Goal: Task Accomplishment & Management: Use online tool/utility

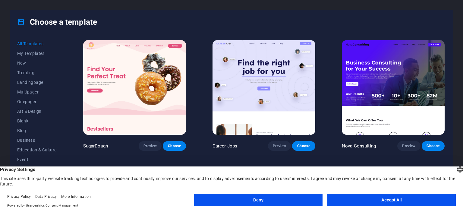
click at [346, 200] on button "Accept All" at bounding box center [391, 200] width 128 height 12
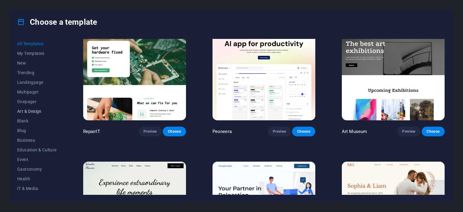
click at [47, 110] on span "Art & Design" at bounding box center [36, 111] width 39 height 5
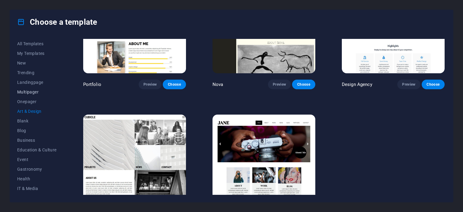
scroll to position [497, 0]
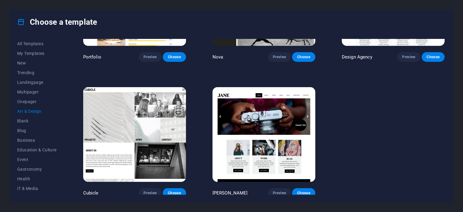
click at [11, 106] on div "All Templates My Templates New Trending Landingpage Multipager Onepager Art & D…" at bounding box center [231, 118] width 443 height 168
click at [17, 100] on span "Onepager" at bounding box center [36, 101] width 39 height 5
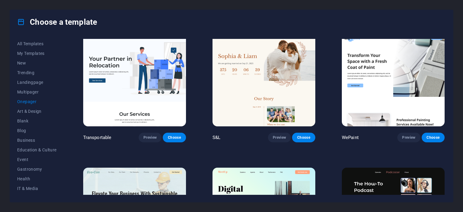
scroll to position [0, 0]
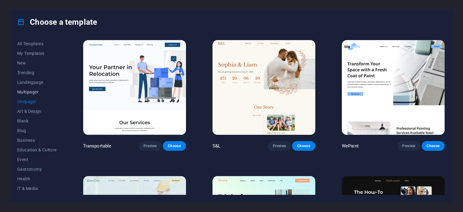
click at [22, 94] on span "Multipager" at bounding box center [36, 91] width 39 height 5
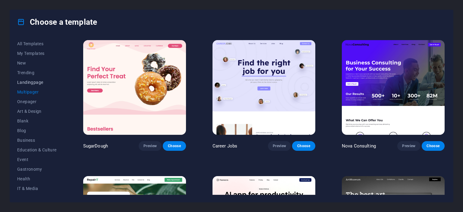
click at [33, 79] on button "Landingpage" at bounding box center [36, 82] width 39 height 10
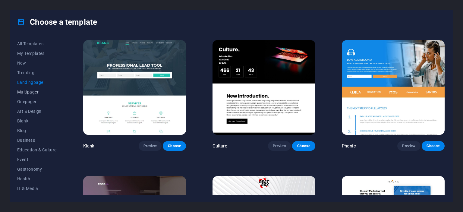
click at [36, 91] on span "Multipager" at bounding box center [36, 91] width 39 height 5
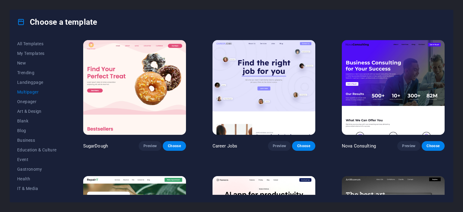
click at [371, 86] on img at bounding box center [393, 87] width 103 height 95
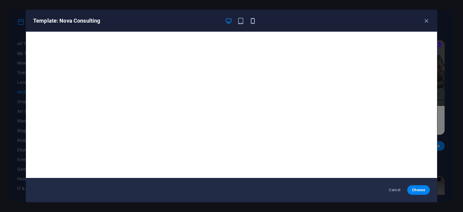
click at [251, 17] on icon "button" at bounding box center [252, 20] width 7 height 7
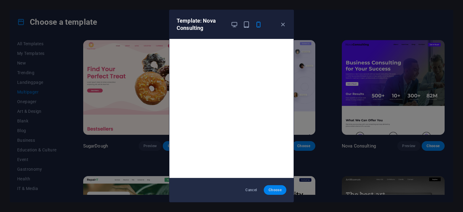
click at [277, 188] on span "Choose" at bounding box center [274, 189] width 13 height 5
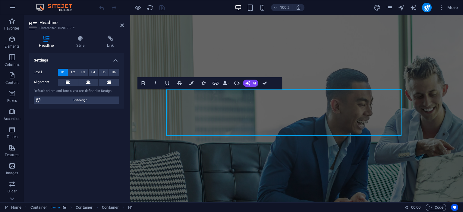
click at [112, 106] on div "Level H1 H2 H3 H4 H5 H6 Alignment Default colors and font sizes are defined in …" at bounding box center [76, 86] width 95 height 45
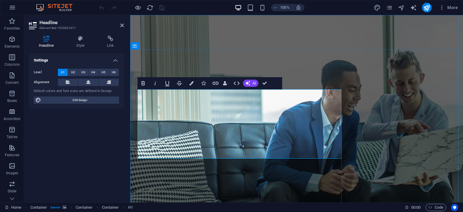
click at [94, 131] on div "Settings Level H1 H2 H3 H4 H5 H6 Alignment Default colors and font sizes are de…" at bounding box center [76, 125] width 95 height 144
click at [97, 100] on span "Edit design" at bounding box center [80, 99] width 74 height 7
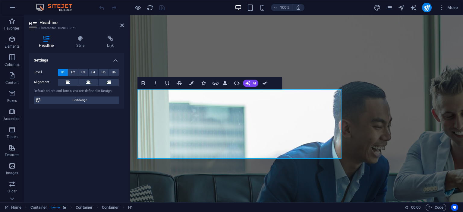
select select "700"
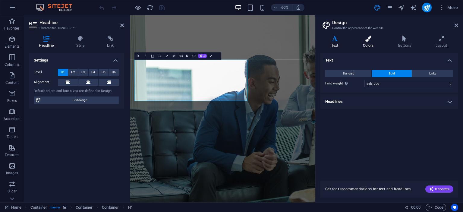
click at [362, 41] on icon at bounding box center [368, 39] width 33 height 6
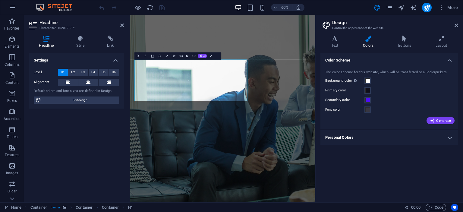
click at [352, 38] on icon at bounding box center [368, 39] width 33 height 6
click at [341, 38] on icon at bounding box center [334, 39] width 29 height 6
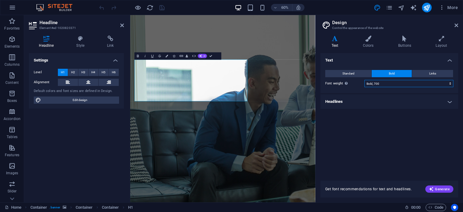
click at [419, 82] on select "Thin, 100 Extra-light, 200 Light, 300 Regular, 400 Medium, 500 Semi-bold, 600 B…" at bounding box center [408, 83] width 89 height 7
click at [412, 102] on h4 "Headlines" at bounding box center [389, 101] width 138 height 14
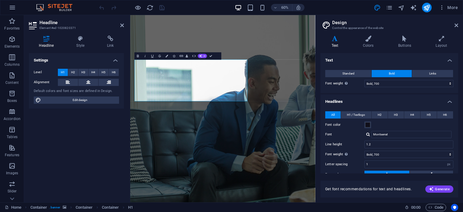
click at [410, 101] on h4 "Headlines" at bounding box center [389, 99] width 138 height 11
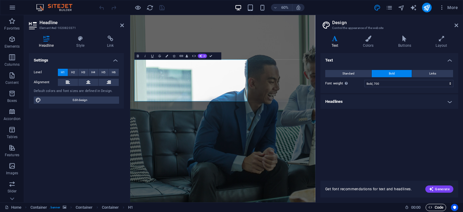
click at [441, 209] on span "Code" at bounding box center [435, 207] width 15 height 7
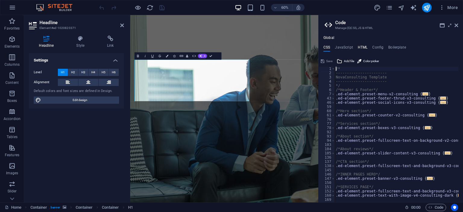
click at [360, 46] on h4 "HTML" at bounding box center [363, 48] width 10 height 7
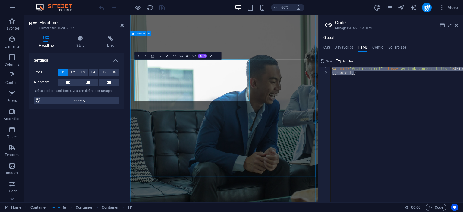
drag, startPoint x: 539, startPoint y: 106, endPoint x: 428, endPoint y: 88, distance: 112.4
click at [378, 74] on div "< a href = "#main-content" class = "wv-link-content button" > Skip to main cont…" at bounding box center [397, 135] width 132 height 136
type textarea "{{content}}"
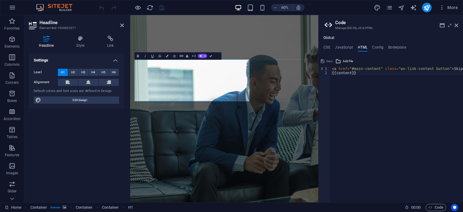
click at [371, 48] on ul "CSS JavaScript HTML Config Boilerplate" at bounding box center [390, 48] width 144 height 7
click at [374, 48] on h4 "Config" at bounding box center [377, 48] width 11 height 7
type textarea "$color-background: #ffffff;"
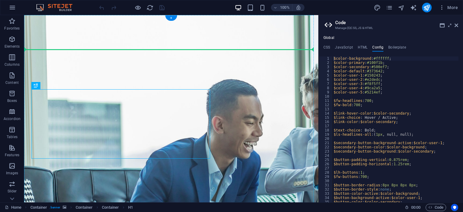
drag, startPoint x: 44, startPoint y: 100, endPoint x: 293, endPoint y: 98, distance: 249.2
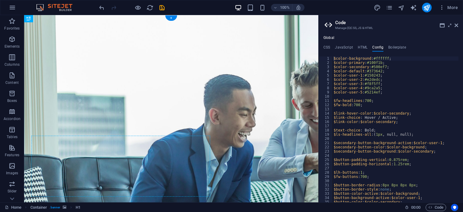
drag, startPoint x: 162, startPoint y: 64, endPoint x: 127, endPoint y: 96, distance: 47.3
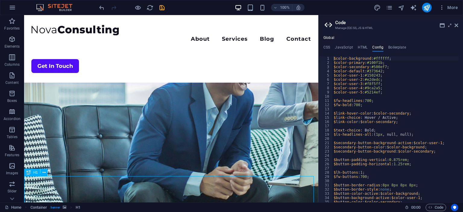
scroll to position [64, 0]
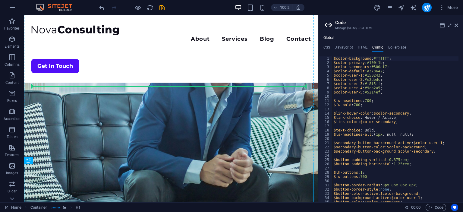
drag, startPoint x: 137, startPoint y: 196, endPoint x: 140, endPoint y: 74, distance: 121.8
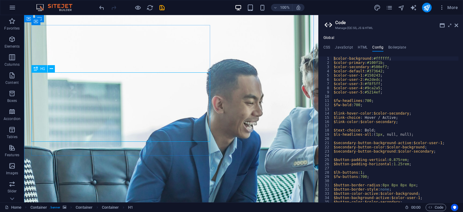
scroll to position [0, 0]
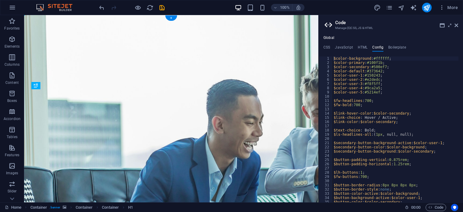
drag, startPoint x: 111, startPoint y: 160, endPoint x: 96, endPoint y: 106, distance: 56.1
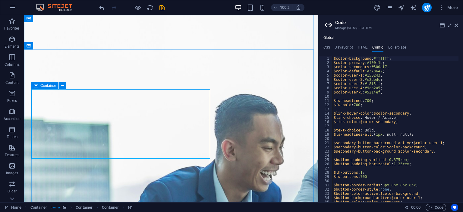
click at [38, 86] on div "Container" at bounding box center [44, 85] width 27 height 7
click at [64, 84] on icon at bounding box center [62, 86] width 3 height 6
click at [64, 86] on button at bounding box center [62, 85] width 7 height 7
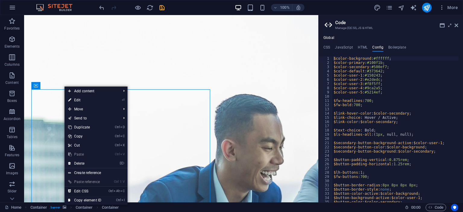
click at [97, 190] on link "Ctrl Alt C Edit CSS" at bounding box center [84, 191] width 40 height 9
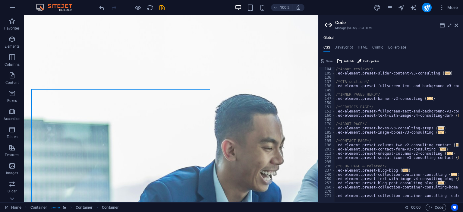
scroll to position [80, 0]
click at [342, 42] on div "Global CSS JavaScript HTML Config Boilerplate /* 103 104 105 136 137 138 145 14…" at bounding box center [390, 119] width 144 height 167
click at [344, 47] on h4 "JavaScript" at bounding box center [344, 48] width 18 height 7
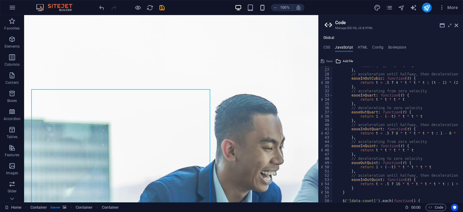
scroll to position [108, 0]
click at [376, 84] on div "return ( -- t ) * t * t + 1 } , // acceleration until halfway, then deceleratio…" at bounding box center [470, 134] width 277 height 140
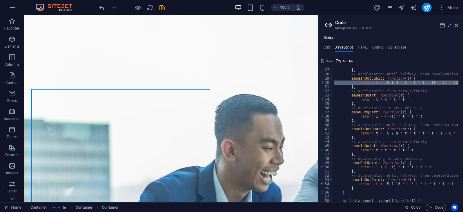
type textarea "})(); /* End JS for preset "Menu V2" */"
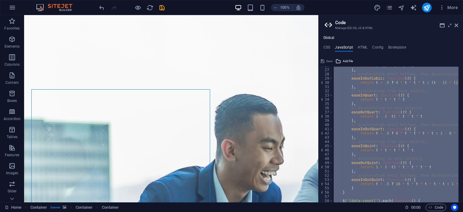
paste textarea
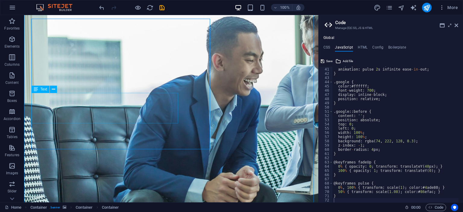
scroll to position [30, 0]
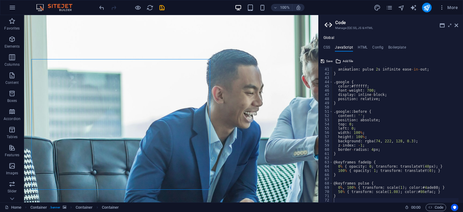
click at [322, 44] on div "Global CSS JavaScript HTML Config Boilerplate /* 103 104 105 136 137 138 145 14…" at bounding box center [390, 119] width 144 height 167
click at [331, 49] on ul "CSS JavaScript HTML Config Boilerplate" at bounding box center [390, 48] width 144 height 7
click at [329, 48] on h4 "CSS" at bounding box center [326, 48] width 7 height 7
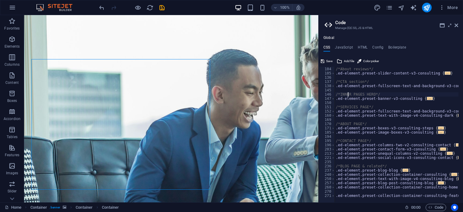
click at [348, 93] on div "/*About reviews*/ .ed-element.preset-slider-content-v3-consulting { ... } /*CTA…" at bounding box center [407, 133] width 146 height 140
click at [349, 93] on div "/*About reviews*/ .ed-element.preset-slider-content-v3-consulting { ... } /*CTA…" at bounding box center [407, 133] width 146 height 140
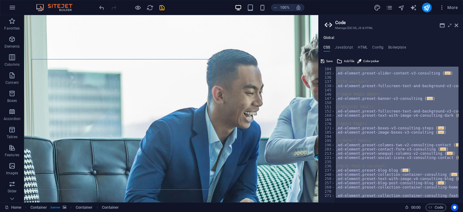
click at [349, 93] on div "/*About reviews*/ .ed-element.preset-slider-content-v3-consulting { ... } /*CTA…" at bounding box center [407, 133] width 146 height 140
type textarea "p { color: $color-user-2; } }"
paste textarea
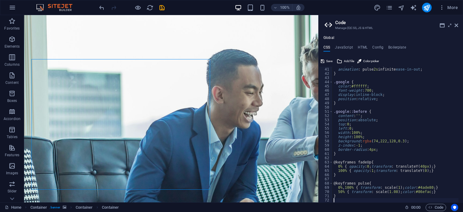
scroll to position [114, 0]
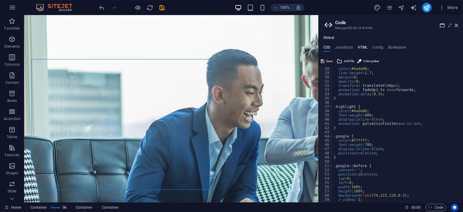
click at [362, 47] on h4 "HTML" at bounding box center [363, 48] width 10 height 7
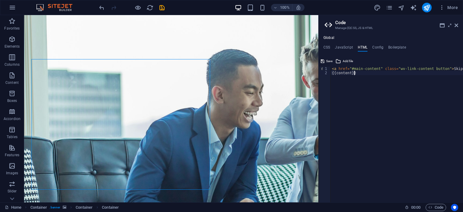
click at [353, 96] on div "< a href = "#main-content" class = "wv-link-content button" > Skip to main cont…" at bounding box center [412, 137] width 163 height 140
drag, startPoint x: 353, startPoint y: 96, endPoint x: 358, endPoint y: 77, distance: 20.2
click at [352, 96] on div "< a href = "#main-content" class = "wv-link-content button" > Skip to main cont…" at bounding box center [412, 137] width 163 height 140
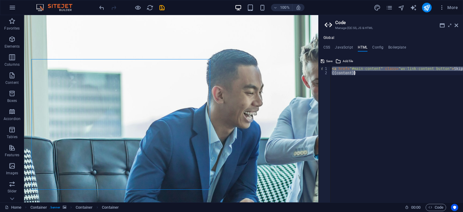
type textarea "<a href="#main-content" class="wv-link-content button">Skip to main content</a>…"
paste textarea
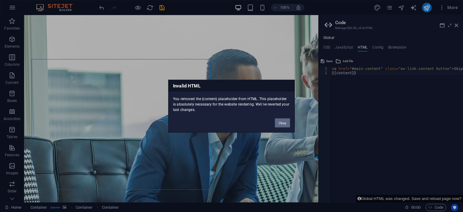
click at [286, 121] on button "Okay" at bounding box center [282, 122] width 15 height 9
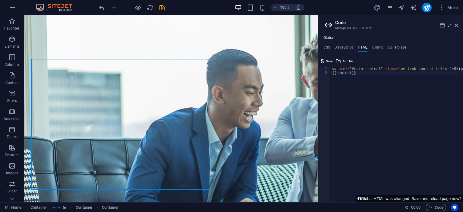
click at [371, 44] on div "Global CSS JavaScript HTML Config Boilerplate 28 29 30 31 32 33 34 35 36 37 38 …" at bounding box center [390, 119] width 144 height 167
click at [374, 47] on h4 "Config" at bounding box center [377, 48] width 11 height 7
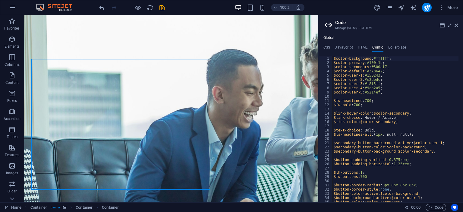
click at [385, 46] on ul "CSS JavaScript HTML Config Boilerplate" at bounding box center [390, 48] width 144 height 7
click at [388, 46] on h4 "Boilerplate" at bounding box center [397, 48] width 18 height 7
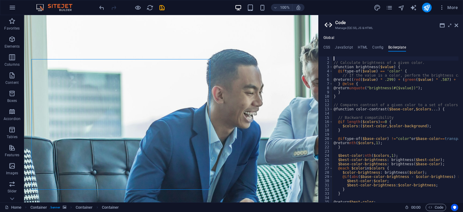
scroll to position [41, 0]
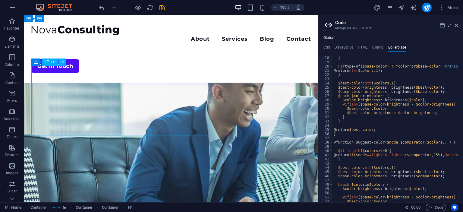
scroll to position [0, 0]
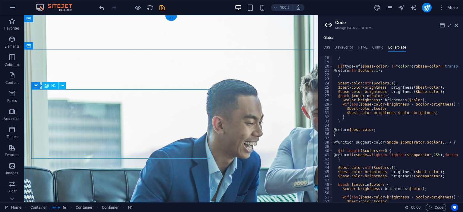
click at [55, 83] on div "H1" at bounding box center [50, 85] width 16 height 7
click at [65, 86] on button at bounding box center [61, 85] width 7 height 7
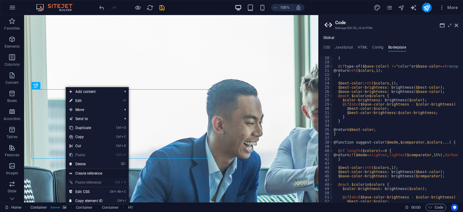
click at [94, 174] on link "Create reference" at bounding box center [97, 173] width 63 height 9
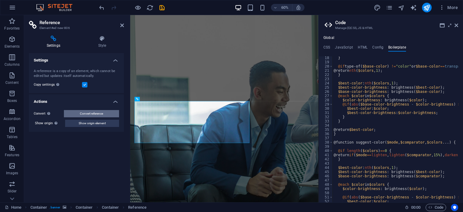
click at [77, 114] on button "Convert reference" at bounding box center [91, 113] width 55 height 7
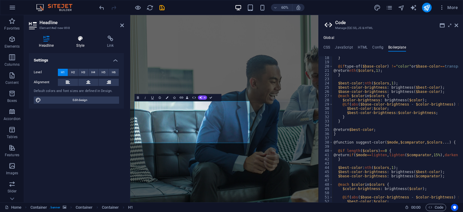
click at [83, 46] on h4 "Style" at bounding box center [81, 42] width 31 height 13
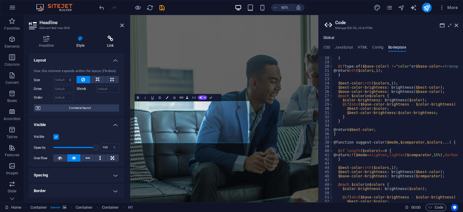
click at [108, 42] on h4 "Link" at bounding box center [110, 42] width 27 height 13
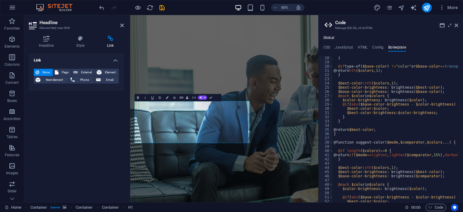
click at [85, 34] on div "Headline Style Link Settings Level H1 H2 H3 H4 H5 H6 Alignment Default colors a…" at bounding box center [76, 116] width 105 height 171
click at [80, 37] on icon at bounding box center [80, 39] width 28 height 6
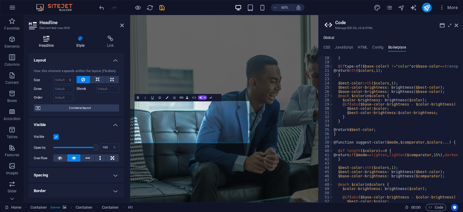
click at [53, 36] on icon at bounding box center [46, 39] width 35 height 6
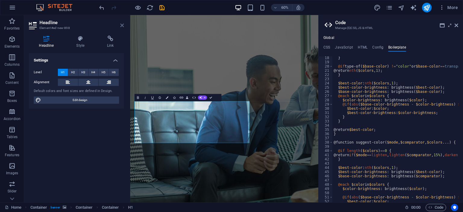
drag, startPoint x: 122, startPoint y: 24, endPoint x: 109, endPoint y: 1, distance: 25.8
click at [122, 24] on icon at bounding box center [122, 25] width 4 height 5
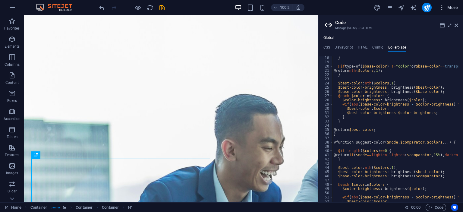
click at [436, 7] on button "More" at bounding box center [448, 8] width 24 height 10
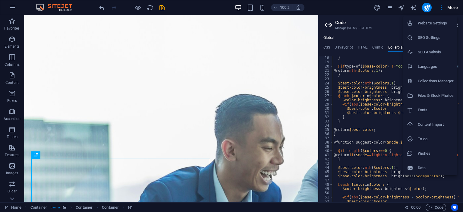
click at [417, 109] on div at bounding box center [412, 110] width 11 height 6
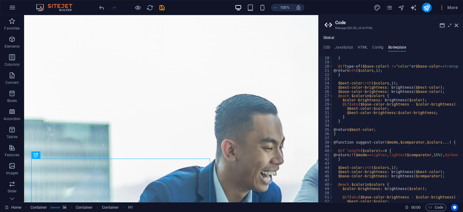
select select "popularity"
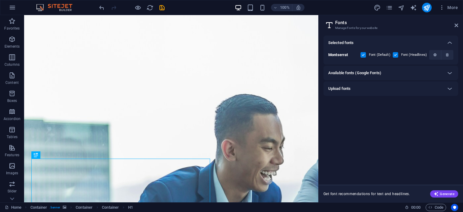
click at [385, 68] on div "Available fonts (Google Fonts)" at bounding box center [390, 73] width 135 height 14
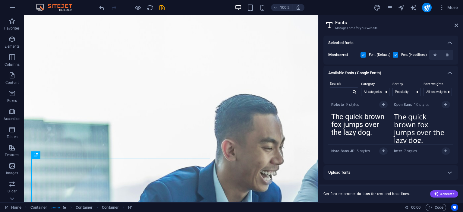
click at [361, 73] on h6 "Available fonts (Google Fonts)" at bounding box center [354, 72] width 53 height 7
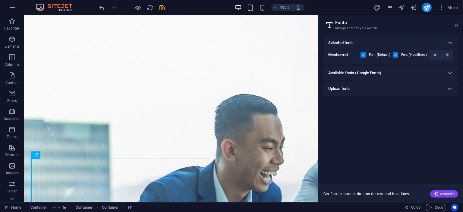
click at [456, 26] on icon at bounding box center [456, 25] width 4 height 5
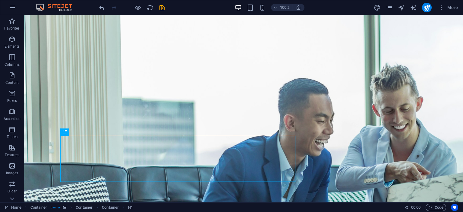
click at [435, 8] on div "More" at bounding box center [417, 8] width 86 height 10
click at [438, 8] on button "More" at bounding box center [448, 8] width 24 height 10
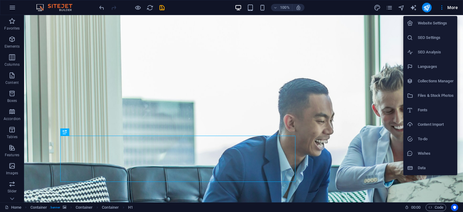
click at [433, 19] on li "Website Settings" at bounding box center [430, 23] width 54 height 14
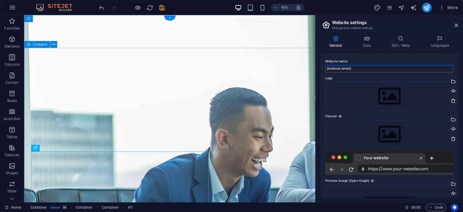
drag, startPoint x: 460, startPoint y: 83, endPoint x: 303, endPoint y: 66, distance: 157.3
drag, startPoint x: 460, startPoint y: 80, endPoint x: 305, endPoint y: 57, distance: 157.1
click at [367, 61] on label "Website name" at bounding box center [389, 61] width 128 height 7
click at [367, 65] on input "[DOMAIN_NAME]" at bounding box center [389, 68] width 128 height 7
click at [369, 64] on label "Website name" at bounding box center [389, 61] width 128 height 7
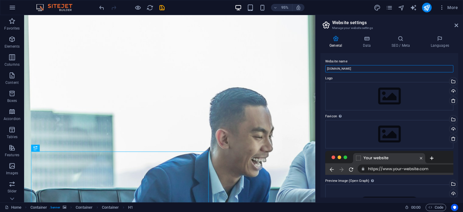
click at [369, 65] on input "[DOMAIN_NAME]" at bounding box center [389, 68] width 128 height 7
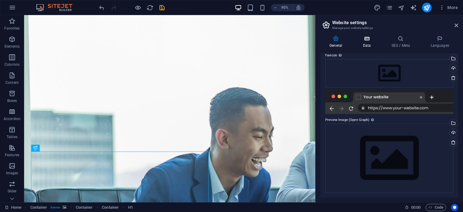
click at [364, 39] on icon at bounding box center [366, 39] width 26 height 6
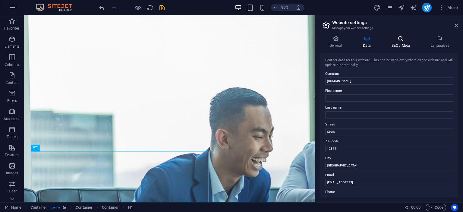
click at [402, 36] on icon at bounding box center [400, 39] width 37 height 6
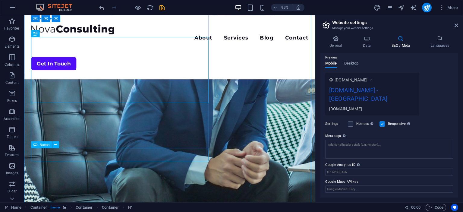
scroll to position [271, 0]
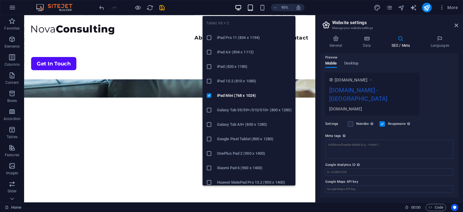
click at [252, 5] on icon "button" at bounding box center [250, 7] width 7 height 7
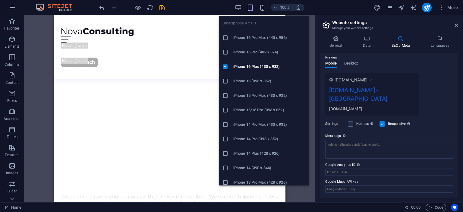
click at [261, 7] on icon "button" at bounding box center [262, 7] width 7 height 7
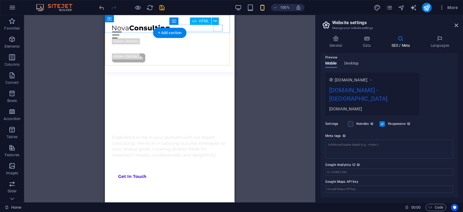
click at [215, 32] on div "Menu" at bounding box center [169, 35] width 115 height 7
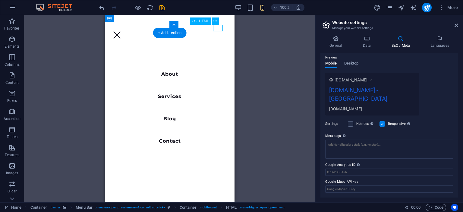
click at [122, 32] on div "Menu" at bounding box center [117, 35] width 10 height 7
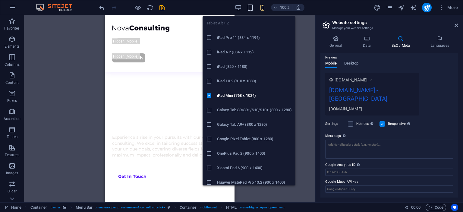
click at [253, 8] on icon "button" at bounding box center [250, 7] width 7 height 7
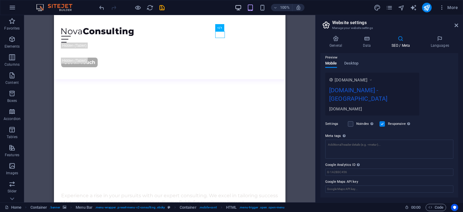
click at [239, 7] on icon "button" at bounding box center [238, 7] width 7 height 7
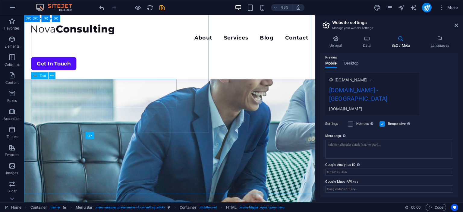
scroll to position [60, 0]
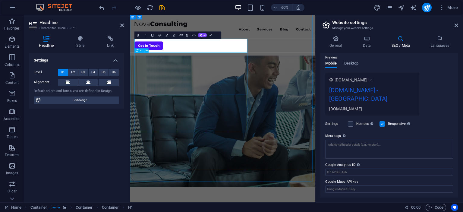
scroll to position [0, 0]
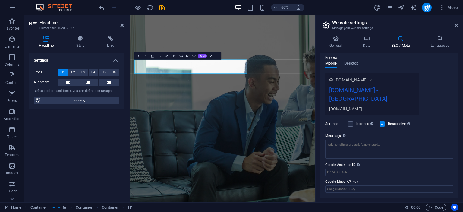
drag, startPoint x: 233, startPoint y: 98, endPoint x: 42, endPoint y: 100, distance: 190.7
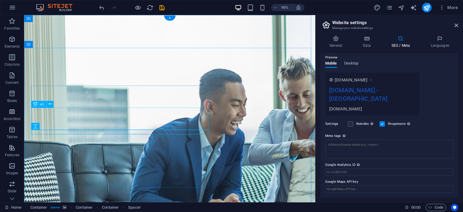
click at [54, 104] on div "H1" at bounding box center [44, 104] width 26 height 7
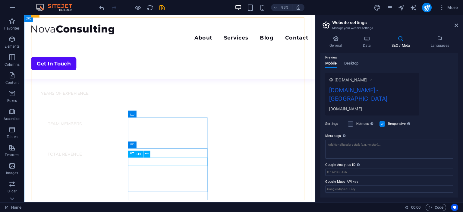
scroll to position [482, 0]
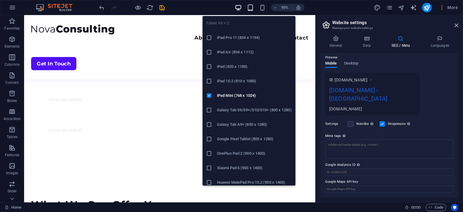
click at [253, 9] on icon "button" at bounding box center [250, 7] width 7 height 7
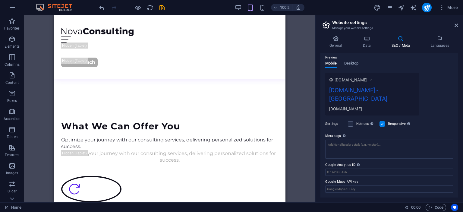
scroll to position [607, 0]
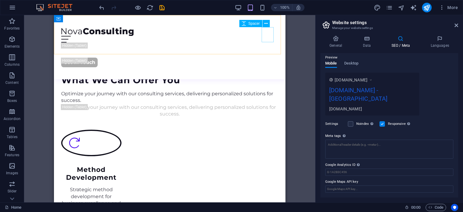
click at [254, 24] on span "Spacer" at bounding box center [253, 24] width 11 height 4
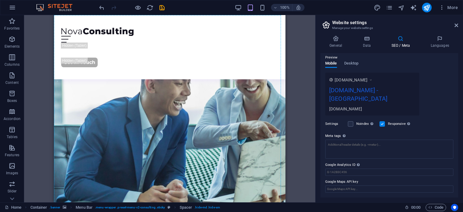
scroll to position [0, 0]
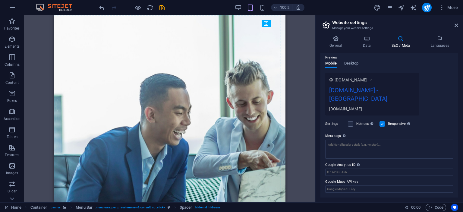
drag, startPoint x: 256, startPoint y: 24, endPoint x: 250, endPoint y: 12, distance: 13.0
click at [250, 15] on section "Favorites Elements Columns Content Boxes Accordion Tables Features Images Slide…" at bounding box center [157, 108] width 315 height 187
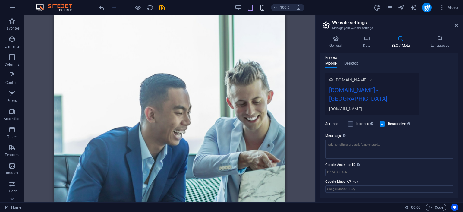
click at [259, 6] on icon "button" at bounding box center [262, 7] width 7 height 7
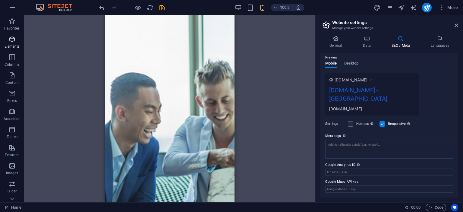
click at [17, 42] on span "Elements" at bounding box center [12, 43] width 24 height 14
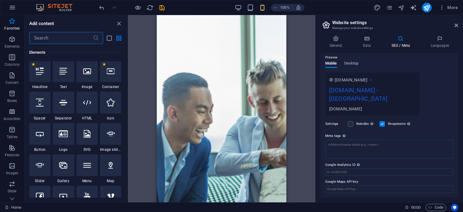
scroll to position [34, 0]
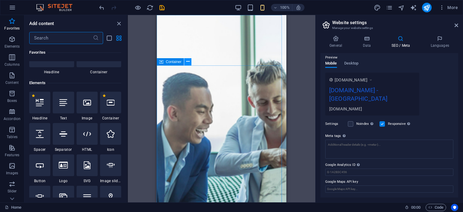
click at [185, 63] on button at bounding box center [187, 61] width 7 height 7
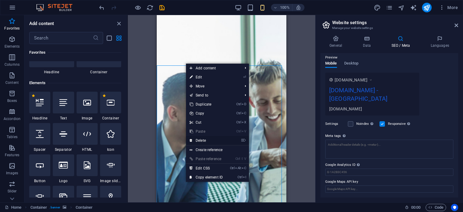
click at [200, 141] on link "⌦ Delete" at bounding box center [206, 140] width 40 height 9
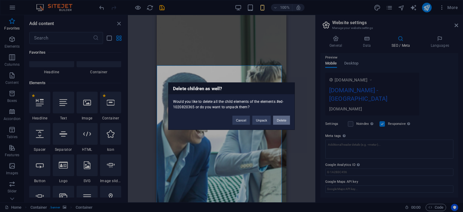
drag, startPoint x: 280, startPoint y: 119, endPoint x: 106, endPoint y: 100, distance: 174.6
click at [280, 119] on button "Delete" at bounding box center [281, 119] width 17 height 9
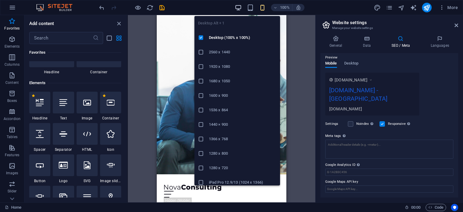
click at [242, 6] on icon "button" at bounding box center [238, 7] width 7 height 7
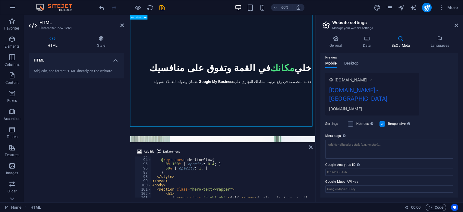
scroll to position [0, 0]
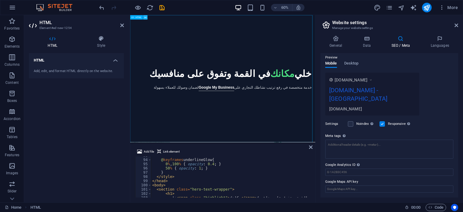
click at [146, 17] on icon at bounding box center [145, 17] width 2 height 4
drag, startPoint x: 146, startPoint y: 18, endPoint x: 26, endPoint y: 18, distance: 119.9
click at [146, 18] on icon at bounding box center [145, 17] width 2 height 4
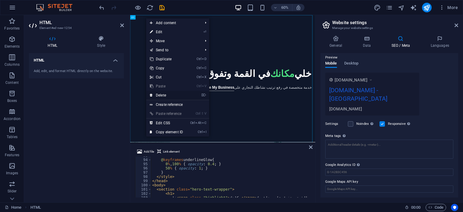
click at [168, 97] on link "⌦ Delete" at bounding box center [166, 95] width 40 height 9
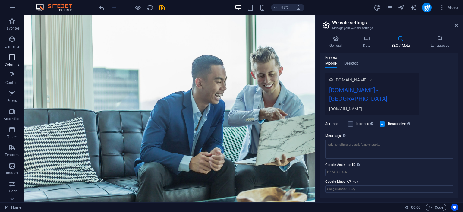
click at [8, 55] on icon "button" at bounding box center [11, 57] width 7 height 7
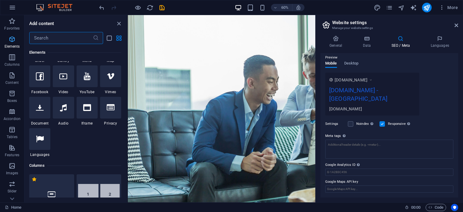
scroll to position [298, 0]
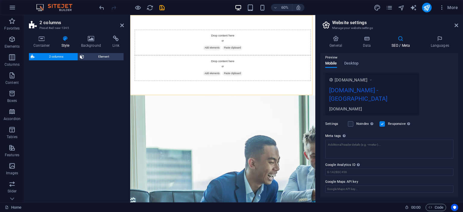
select select "rem"
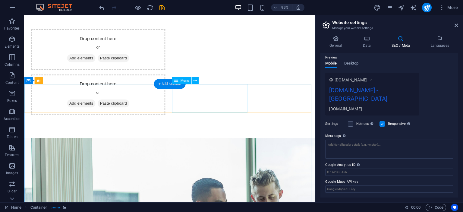
scroll to position [0, 0]
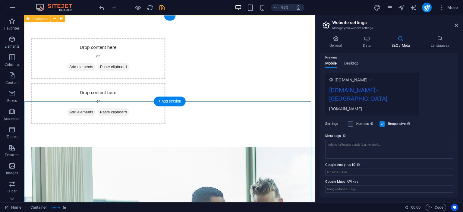
click at [205, 28] on div "Drop content here or Add elements Paste clipboard Drop content here or Add elem…" at bounding box center [177, 84] width 306 height 139
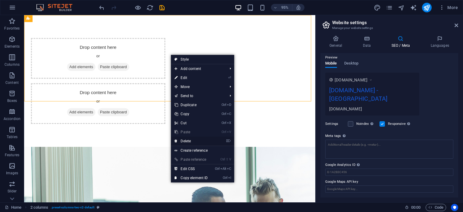
click at [178, 142] on link "⌦ Delete" at bounding box center [191, 140] width 40 height 9
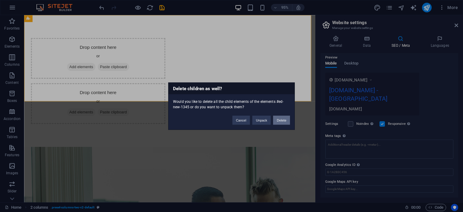
click at [287, 120] on button "Delete" at bounding box center [281, 119] width 17 height 9
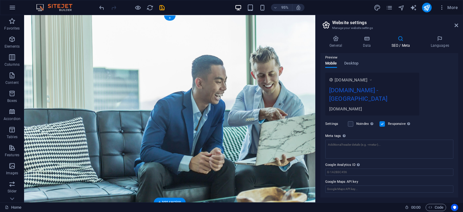
click at [175, 109] on figure at bounding box center [177, 113] width 306 height 197
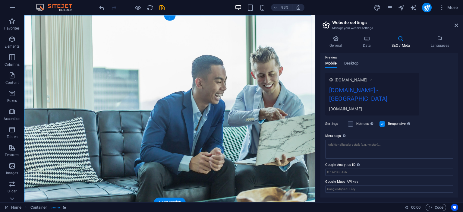
click at [175, 109] on figure at bounding box center [177, 113] width 306 height 197
click at [87, 164] on figure at bounding box center [177, 113] width 306 height 197
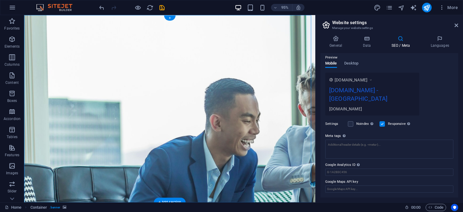
select select "vh"
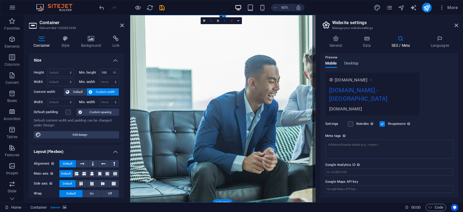
click at [304, 113] on figure at bounding box center [284, 171] width 308 height 312
click at [69, 42] on h4 "Style" at bounding box center [67, 42] width 20 height 13
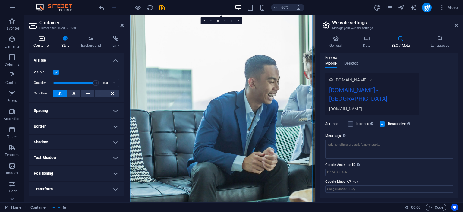
click at [39, 36] on icon at bounding box center [42, 39] width 26 height 6
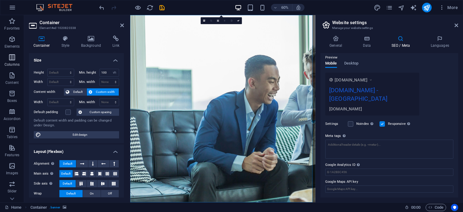
click at [7, 59] on span "Columns" at bounding box center [12, 61] width 24 height 14
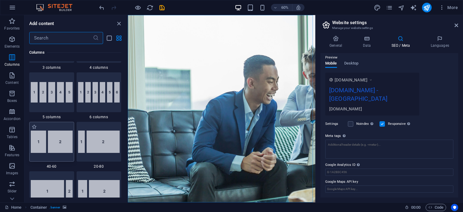
scroll to position [389, 0]
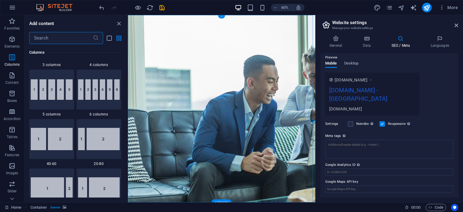
click at [218, 151] on figure at bounding box center [284, 171] width 312 height 312
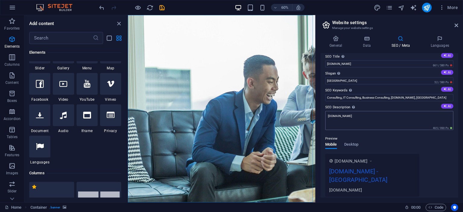
scroll to position [0, 0]
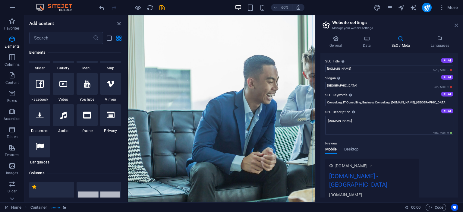
click at [455, 24] on icon at bounding box center [456, 25] width 4 height 5
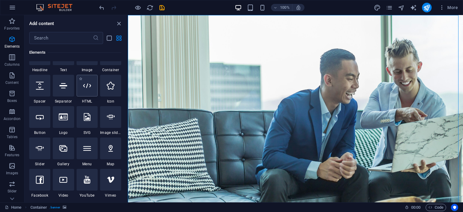
scroll to position [57, 0]
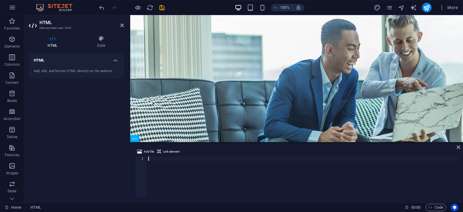
click at [162, 172] on div at bounding box center [302, 180] width 311 height 49
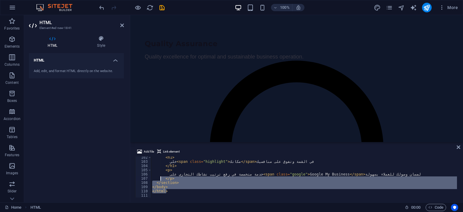
scroll to position [0, 0]
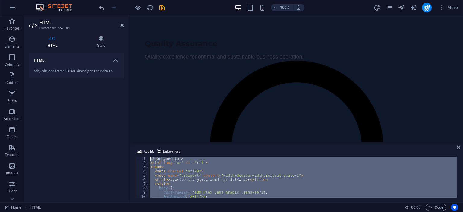
drag, startPoint x: 209, startPoint y: 191, endPoint x: 24, endPoint y: 5, distance: 262.5
click at [24, 15] on section "Favorites Elements Columns Content Boxes Accordion Tables Features Images Slide…" at bounding box center [231, 108] width 463 height 187
type textarea "<!doctype html> <html lang="ar" dir="rtl">"
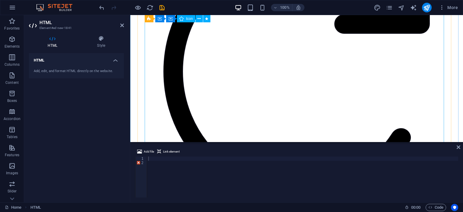
scroll to position [455, 0]
